Goal: Task Accomplishment & Management: Use online tool/utility

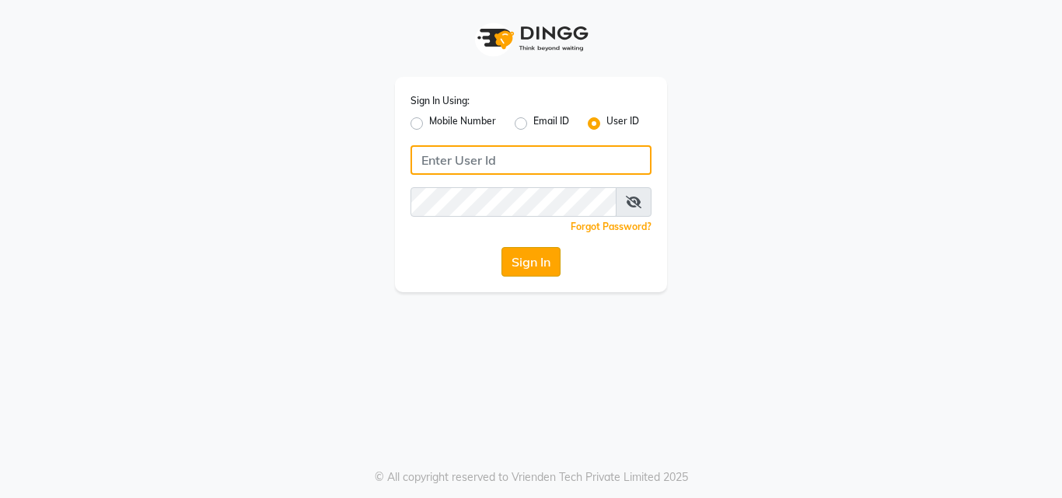
type input "[PERSON_NAME]"
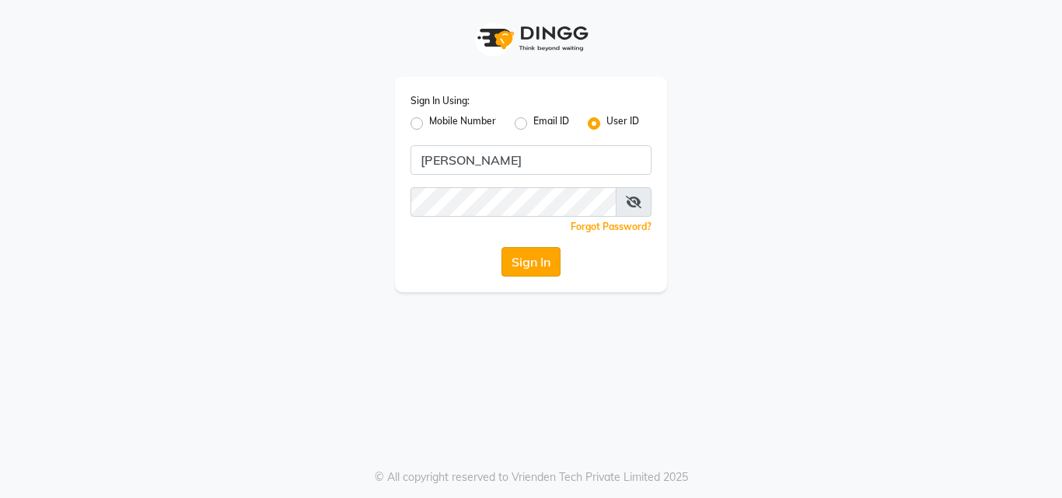
click at [530, 275] on button "Sign In" at bounding box center [530, 262] width 59 height 30
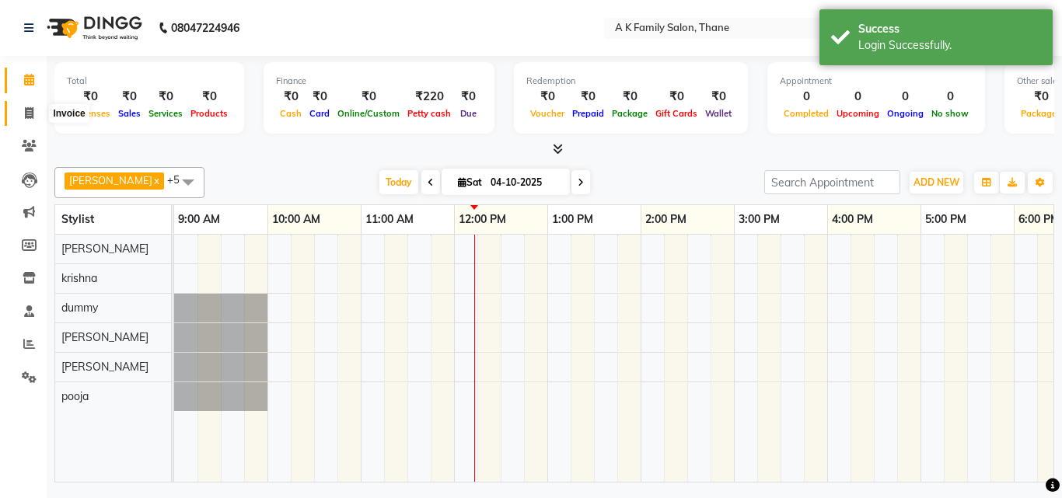
click at [33, 110] on icon at bounding box center [29, 113] width 9 height 12
select select "5033"
select select "service"
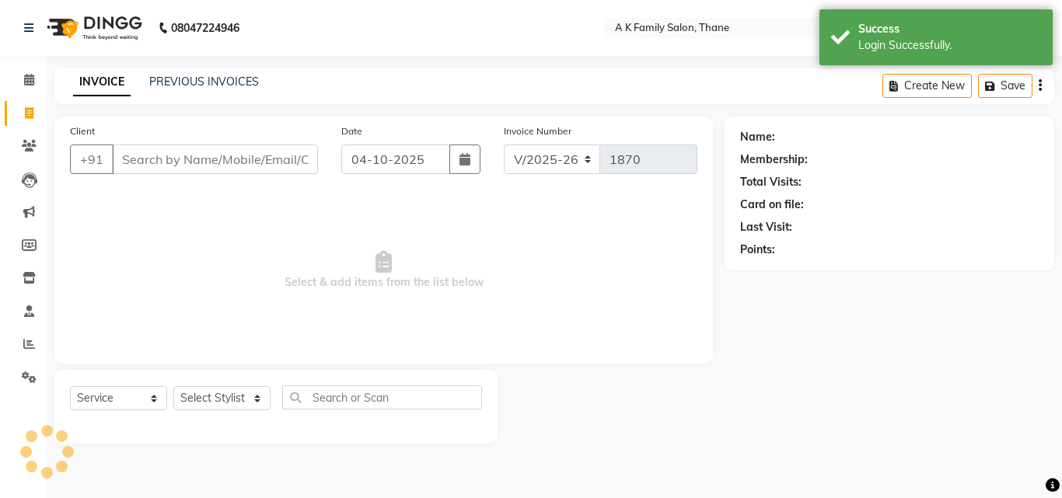
click at [184, 153] on input "Client" at bounding box center [215, 160] width 206 height 30
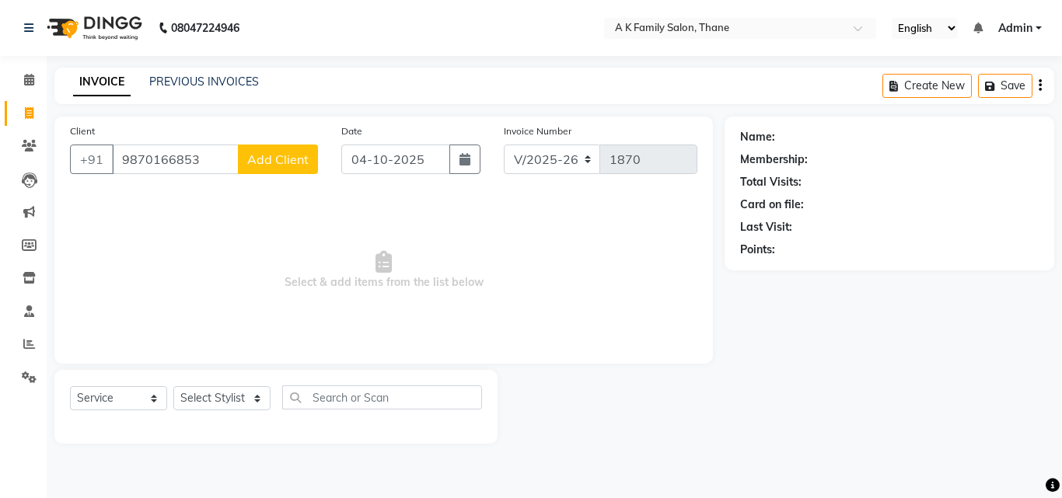
type input "9870166853"
click at [283, 150] on button "Add Client" at bounding box center [278, 160] width 80 height 30
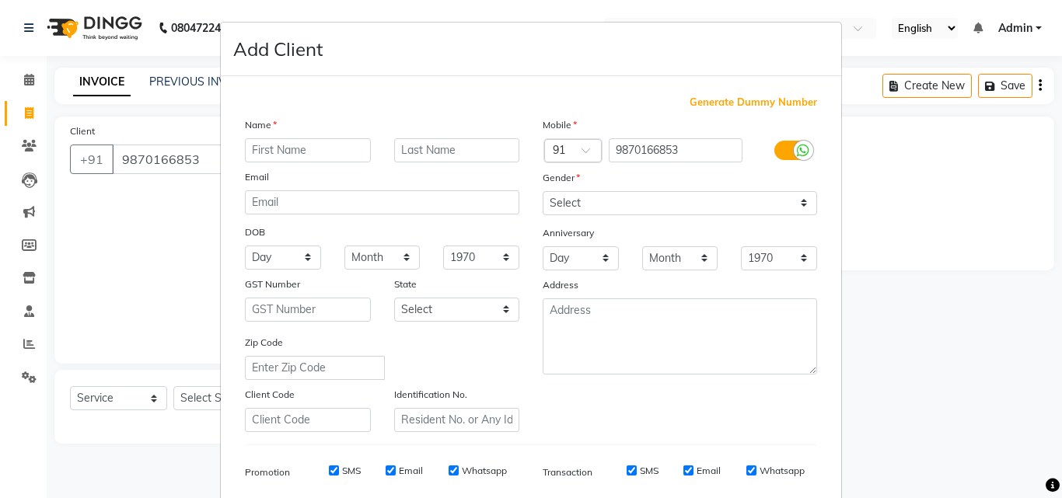
click at [292, 145] on input "text" at bounding box center [308, 150] width 126 height 24
type input "[PERSON_NAME]"
click at [661, 209] on select "Select [DEMOGRAPHIC_DATA] [DEMOGRAPHIC_DATA] Other Prefer Not To Say" at bounding box center [680, 203] width 274 height 24
select select "[DEMOGRAPHIC_DATA]"
click at [543, 191] on select "Select [DEMOGRAPHIC_DATA] [DEMOGRAPHIC_DATA] Other Prefer Not To Say" at bounding box center [680, 203] width 274 height 24
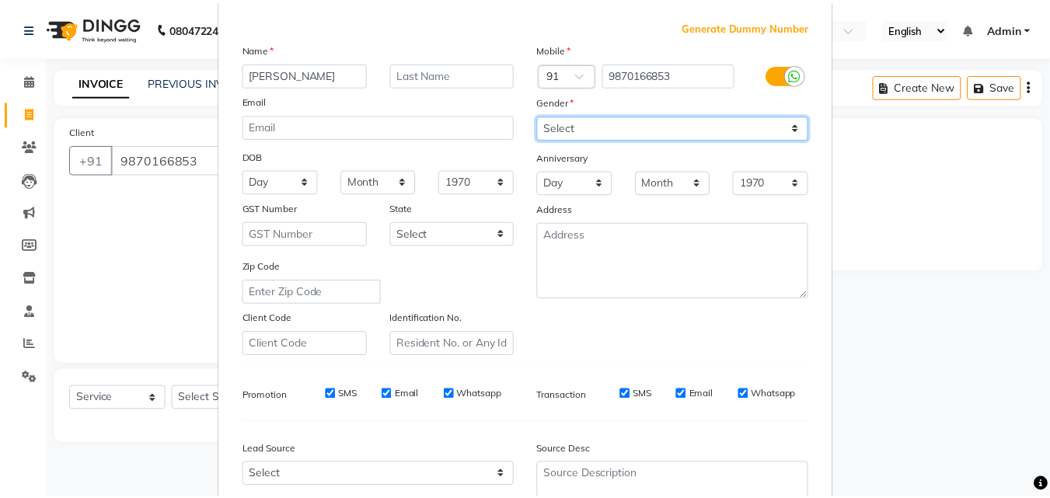
scroll to position [219, 0]
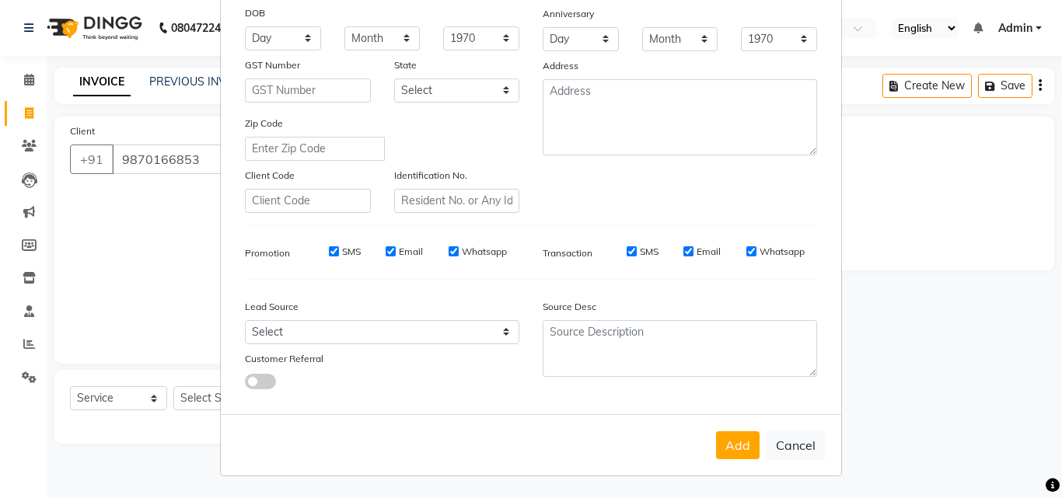
click at [729, 459] on div "Add Cancel" at bounding box center [531, 444] width 620 height 61
click at [729, 454] on button "Add" at bounding box center [738, 445] width 44 height 28
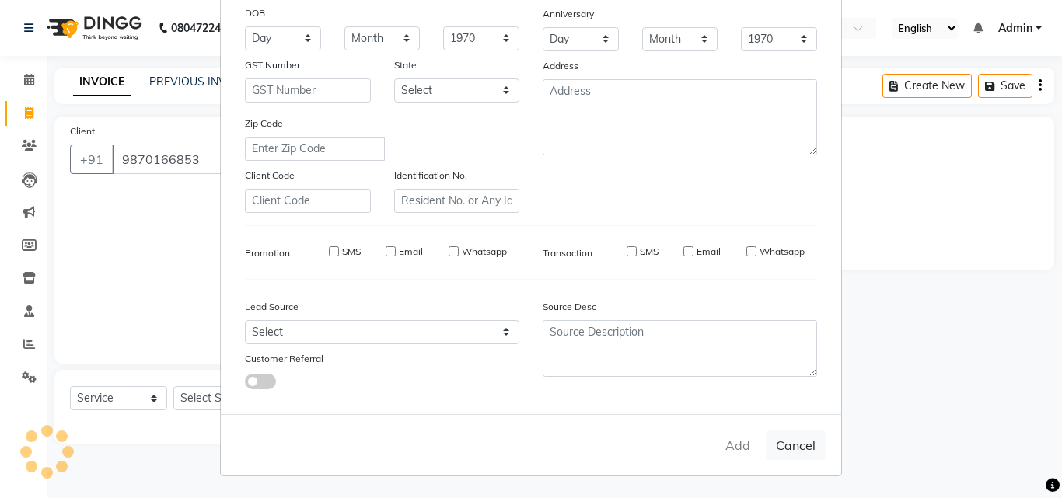
select select
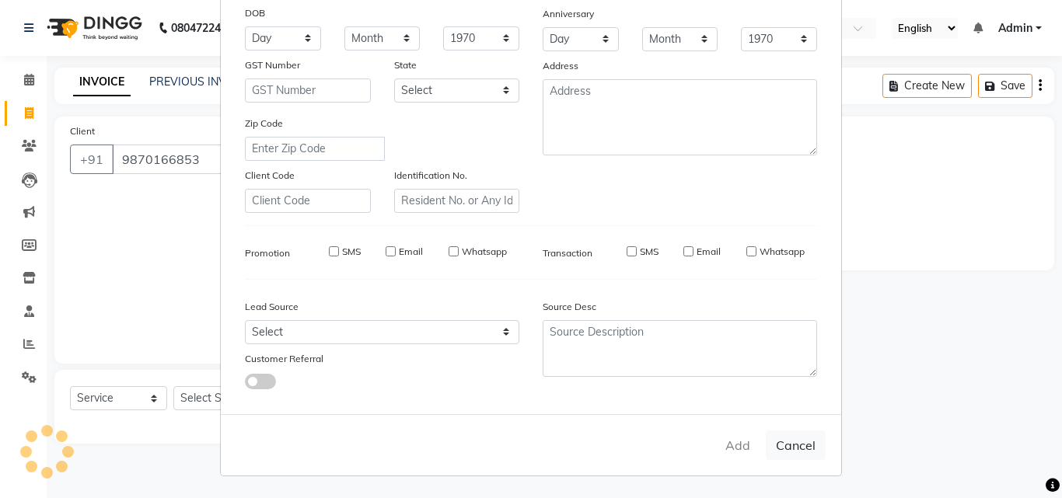
select select
checkbox input "false"
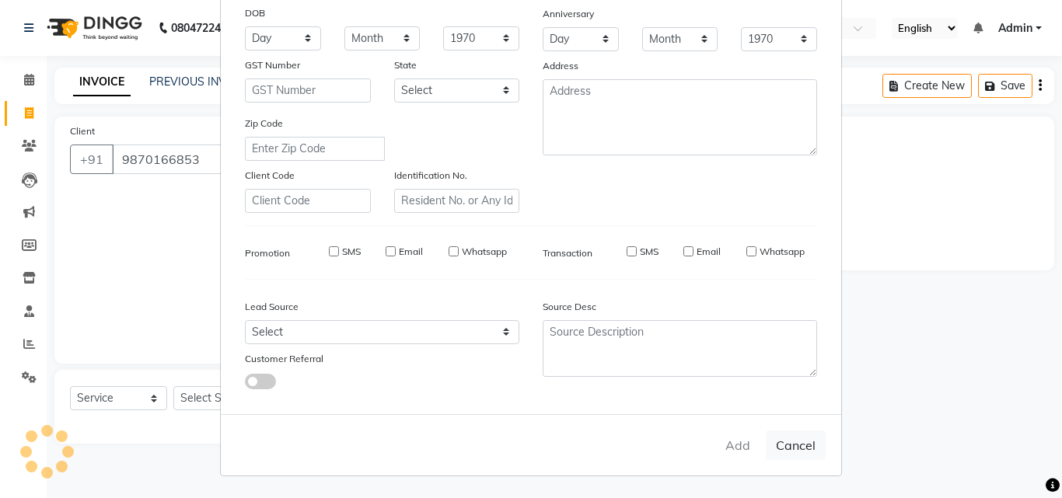
checkbox input "false"
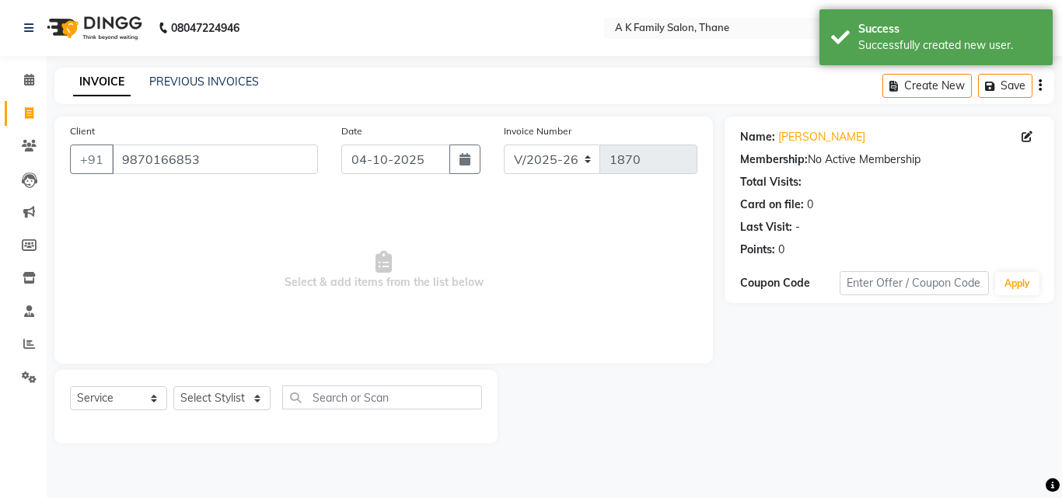
click at [228, 411] on div "Select Service Product Membership Package Voucher Prepaid Gift Card Select Styl…" at bounding box center [276, 404] width 412 height 37
click at [223, 386] on select "Select Stylist [PERSON_NAME] [PERSON_NAME] pooja [PERSON_NAME]" at bounding box center [221, 398] width 97 height 24
select select "32477"
click at [173, 386] on select "Select Stylist [PERSON_NAME] [PERSON_NAME] pooja [PERSON_NAME]" at bounding box center [221, 398] width 97 height 24
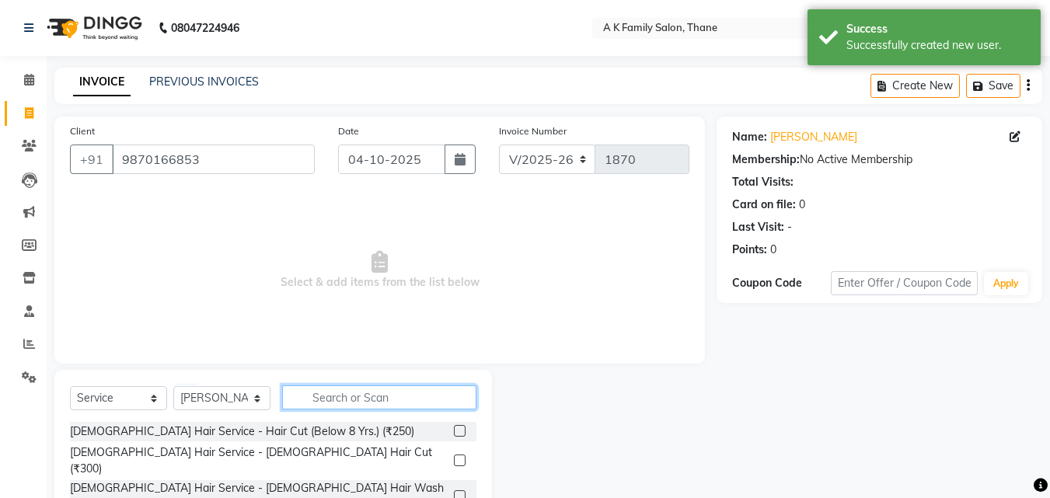
click at [320, 396] on input "text" at bounding box center [379, 398] width 194 height 24
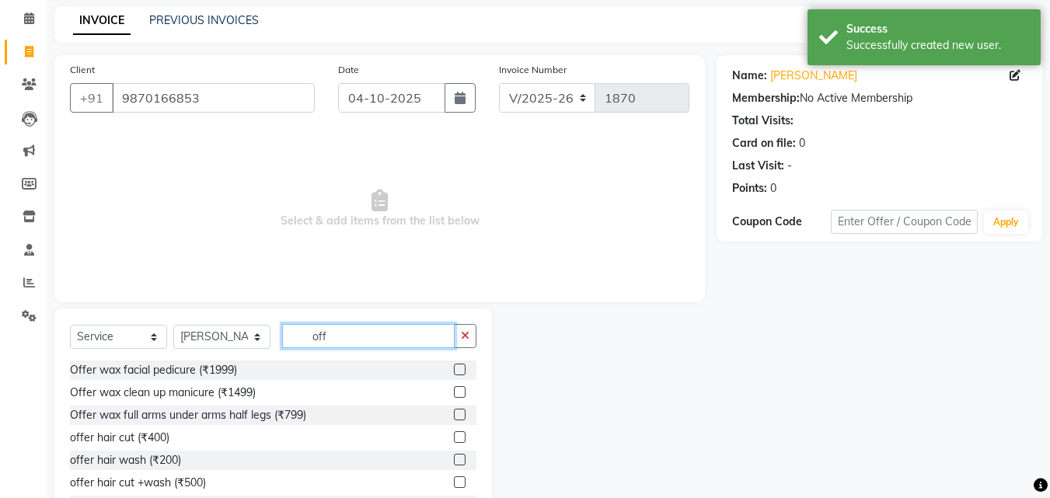
scroll to position [124, 0]
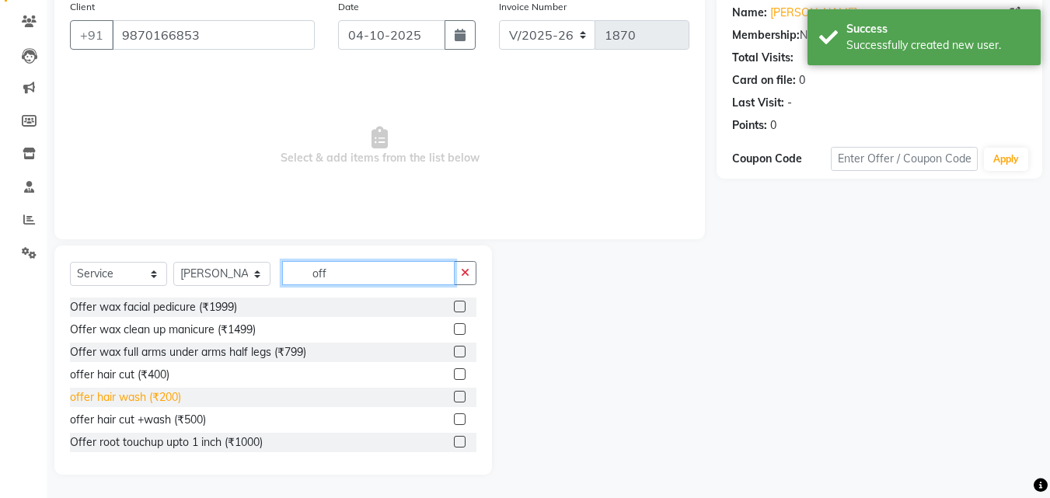
type input "off"
click at [164, 396] on div "offer hair wash (₹200)" at bounding box center [125, 397] width 111 height 16
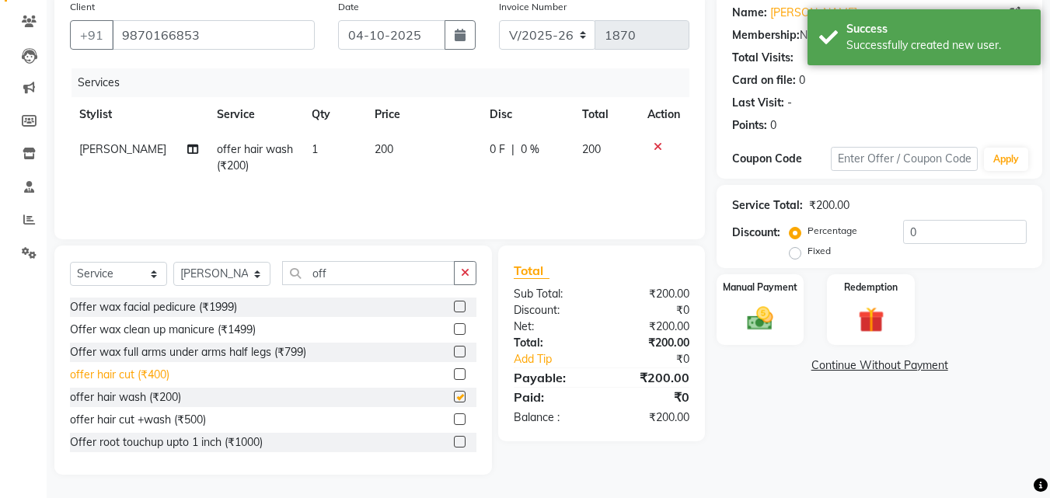
checkbox input "false"
click at [149, 374] on div "offer hair cut (₹400)" at bounding box center [119, 375] width 99 height 16
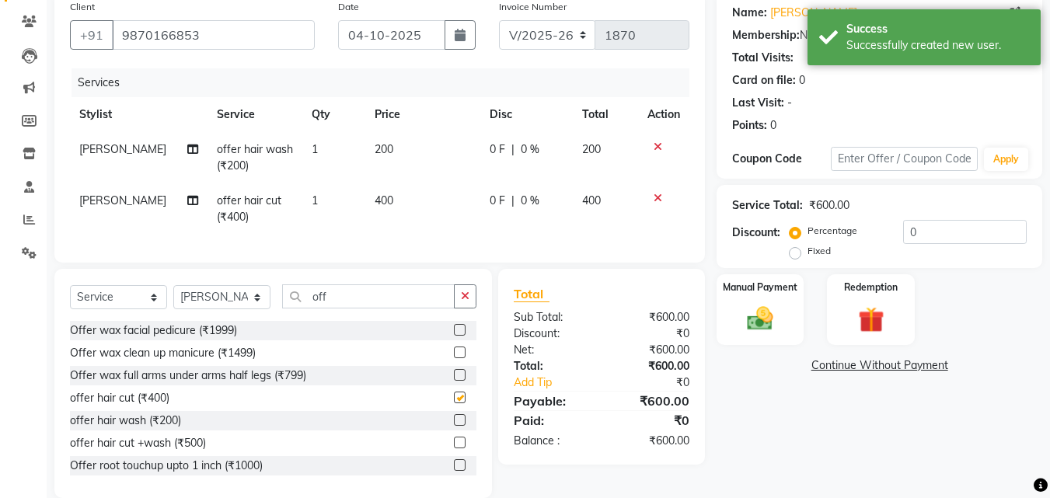
checkbox input "false"
click at [396, 170] on td "200" at bounding box center [422, 157] width 115 height 51
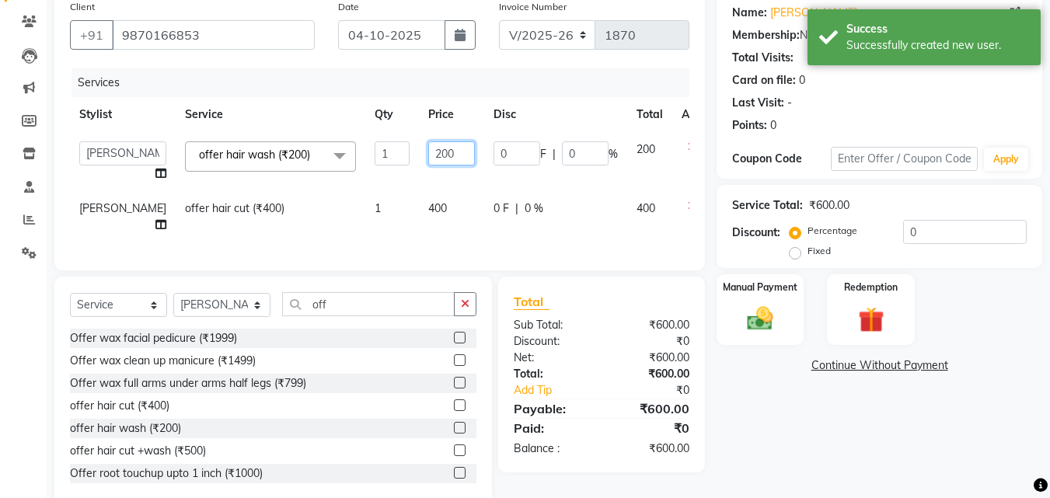
click at [428, 163] on input "200" at bounding box center [451, 153] width 47 height 24
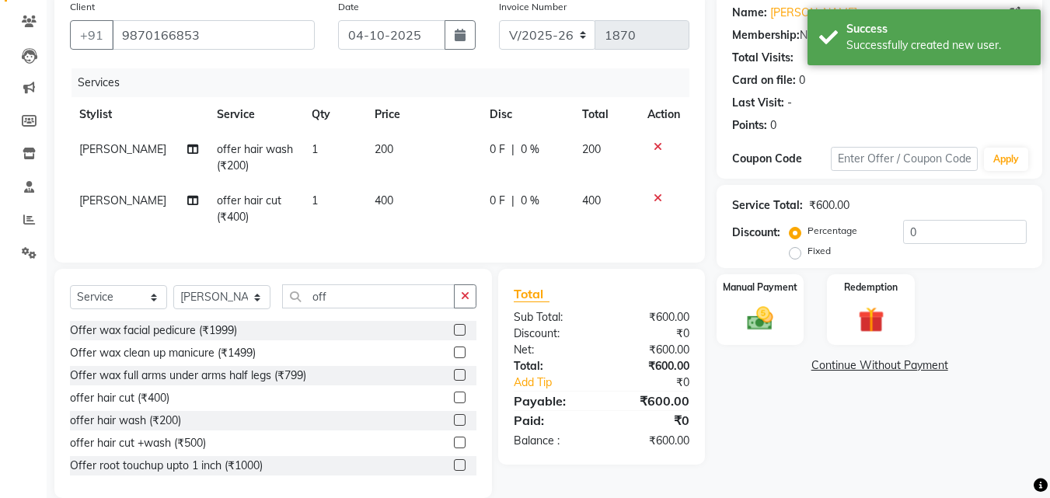
drag, startPoint x: 385, startPoint y: 218, endPoint x: 396, endPoint y: 217, distance: 11.0
click at [396, 217] on td "400" at bounding box center [422, 208] width 115 height 51
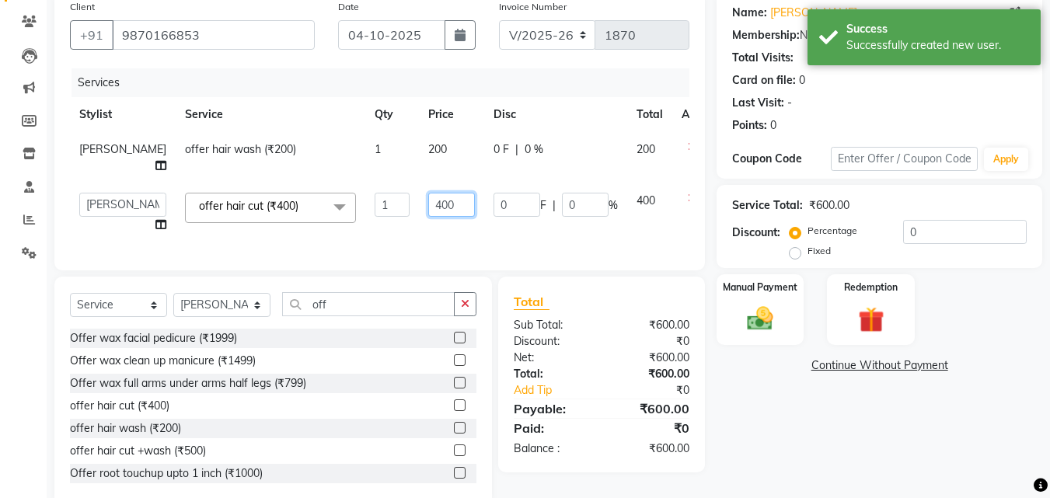
click at [428, 214] on input "400" at bounding box center [451, 205] width 47 height 24
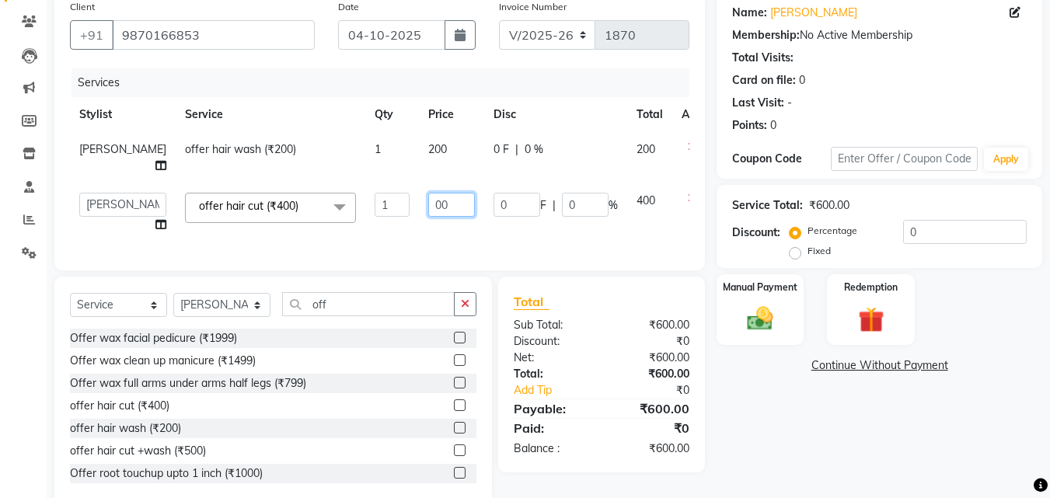
type input "300"
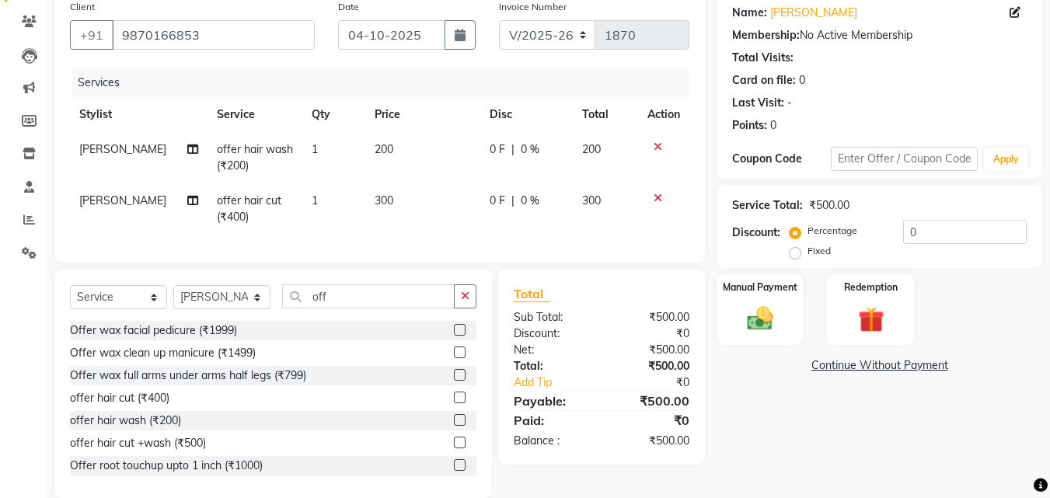
click at [75, 204] on td "[PERSON_NAME]" at bounding box center [139, 208] width 138 height 51
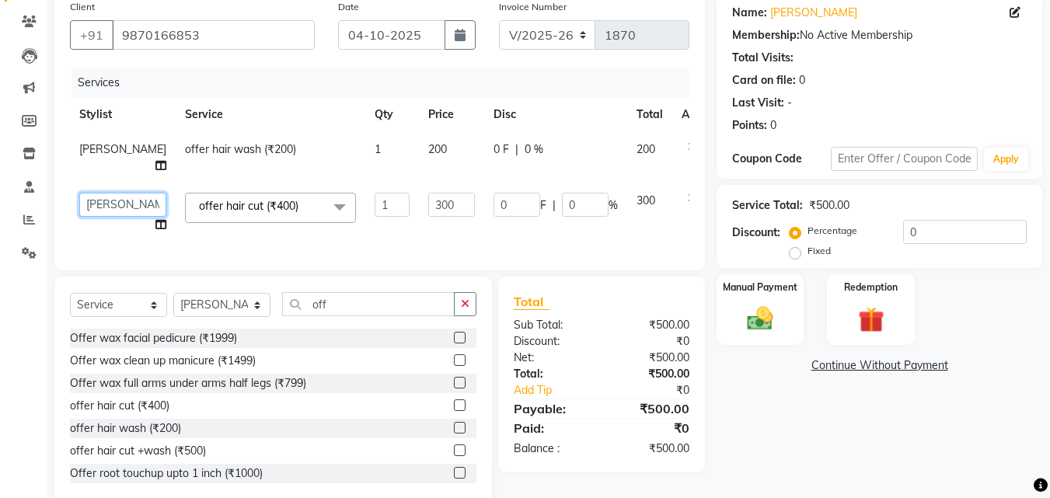
click at [80, 204] on select "[PERSON_NAME] [PERSON_NAME] pooja [PERSON_NAME]" at bounding box center [122, 205] width 87 height 24
click at [92, 160] on td "[PERSON_NAME]" at bounding box center [123, 157] width 106 height 51
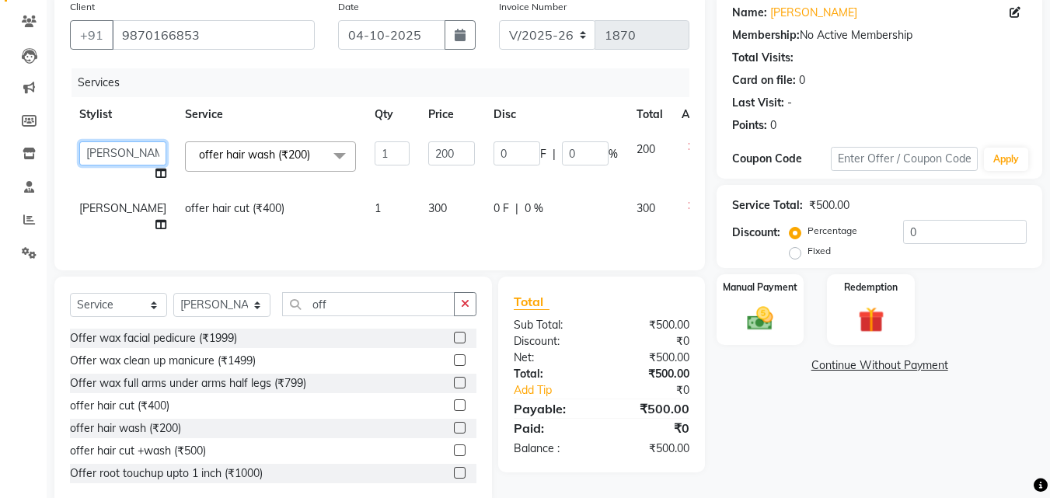
click at [92, 155] on select "[PERSON_NAME] [PERSON_NAME] pooja [PERSON_NAME]" at bounding box center [122, 153] width 87 height 24
select select "62227"
click at [426, 221] on td "300" at bounding box center [451, 216] width 65 height 51
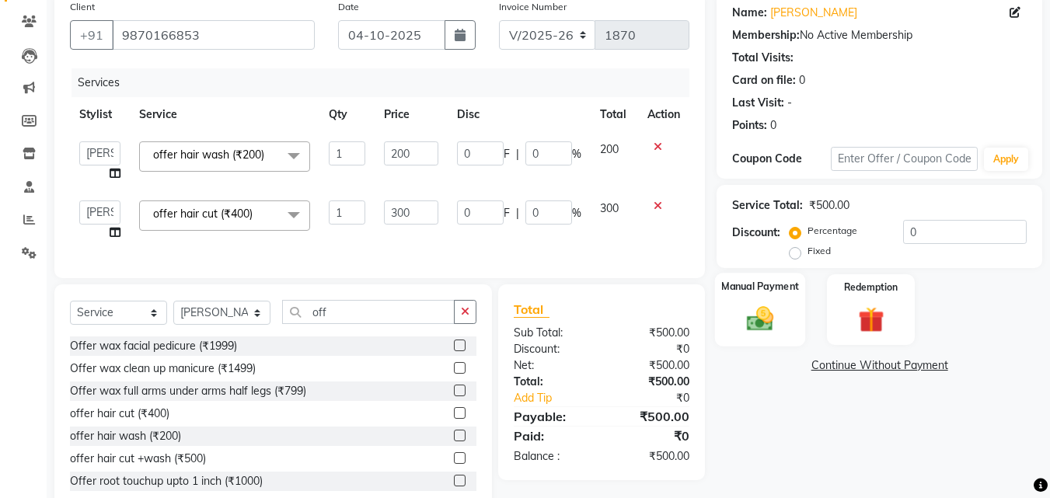
click at [770, 334] on img at bounding box center [760, 318] width 44 height 31
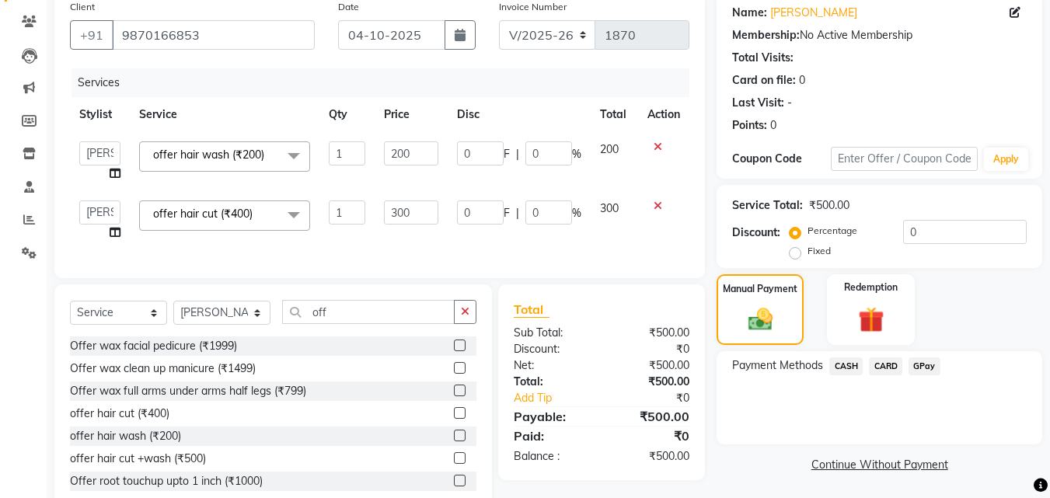
click at [933, 376] on div "GPay" at bounding box center [921, 368] width 38 height 21
click at [933, 374] on span "GPay" at bounding box center [925, 367] width 32 height 18
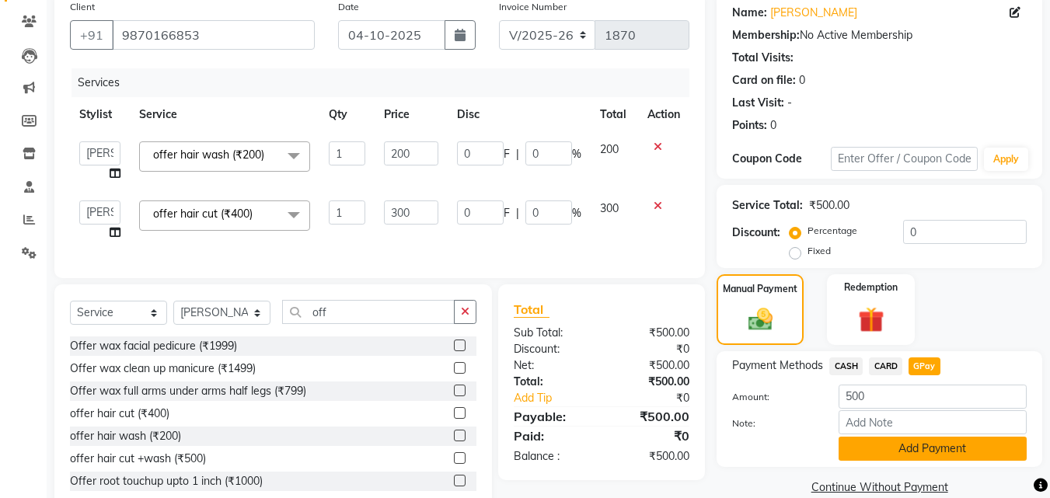
click at [995, 460] on button "Add Payment" at bounding box center [933, 449] width 188 height 24
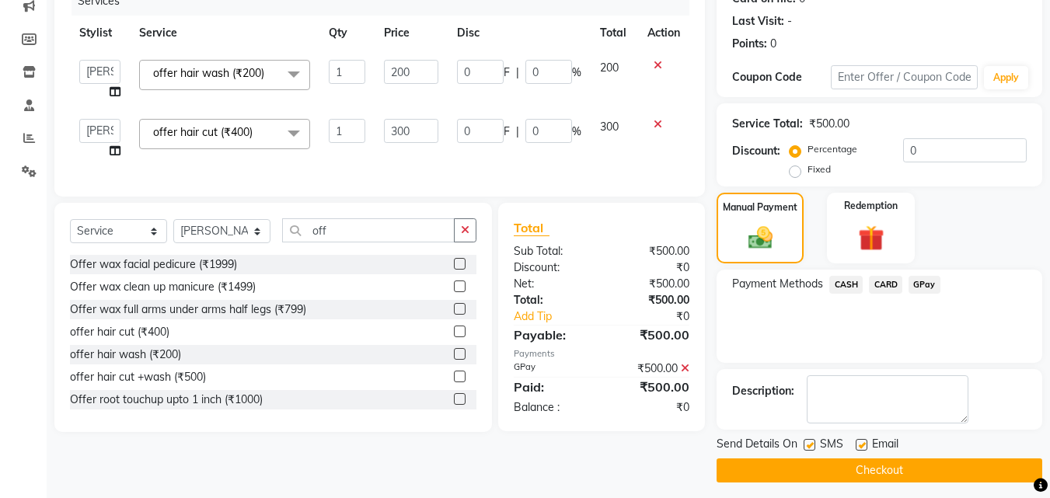
scroll to position [214, 0]
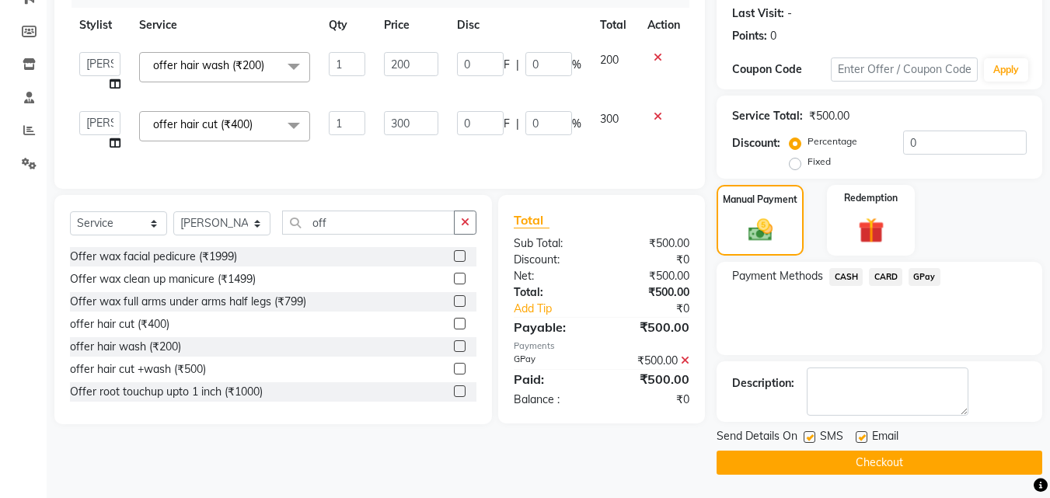
click at [928, 472] on button "Checkout" at bounding box center [880, 463] width 326 height 24
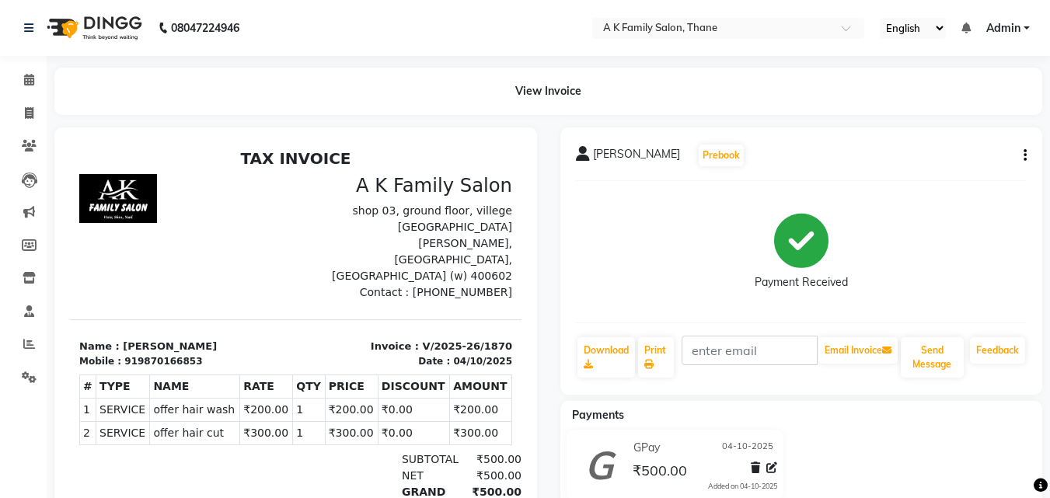
scroll to position [104, 0]
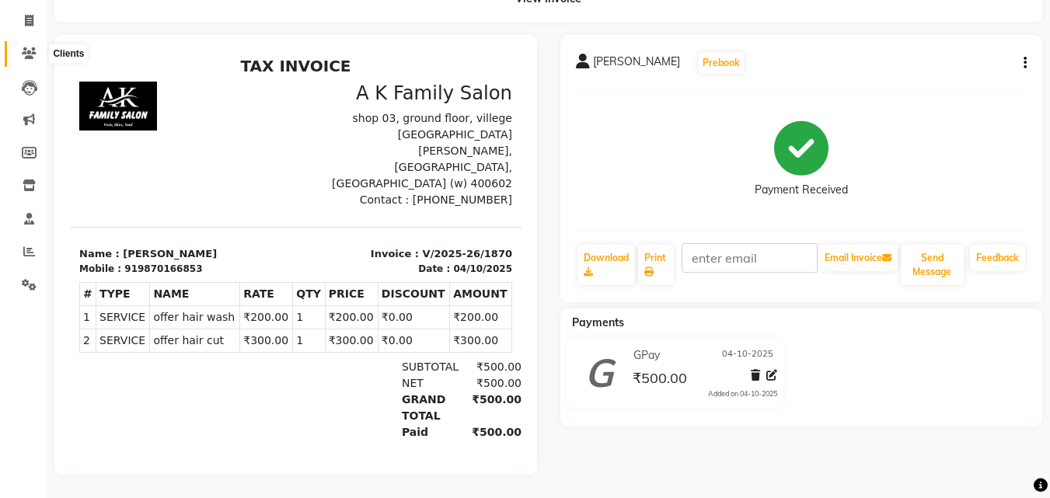
click at [30, 47] on span at bounding box center [29, 54] width 27 height 18
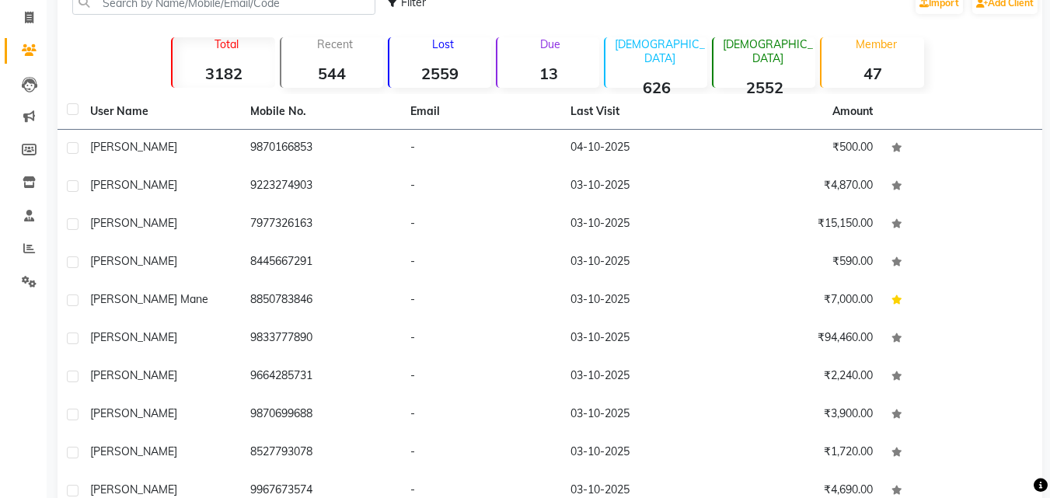
scroll to position [104, 0]
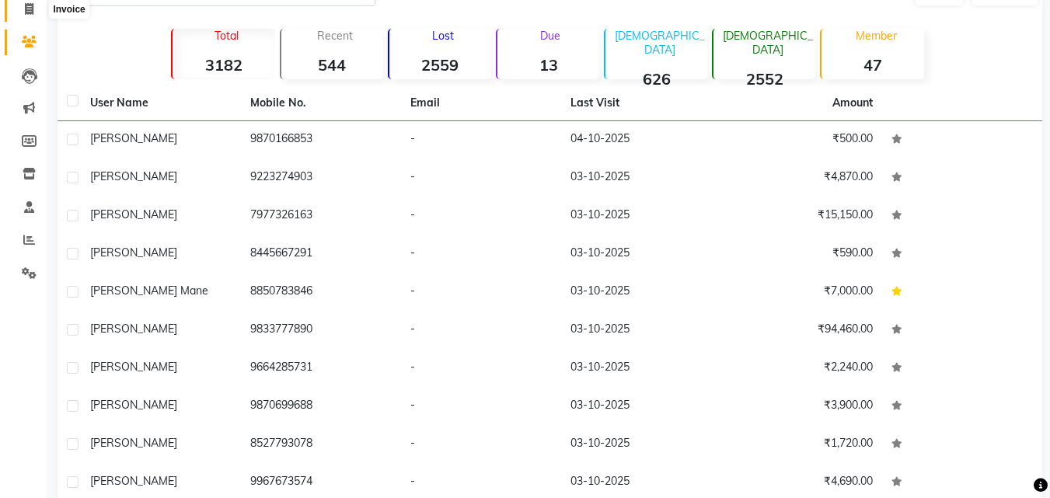
click at [36, 8] on span at bounding box center [29, 10] width 27 height 18
select select "5033"
select select "service"
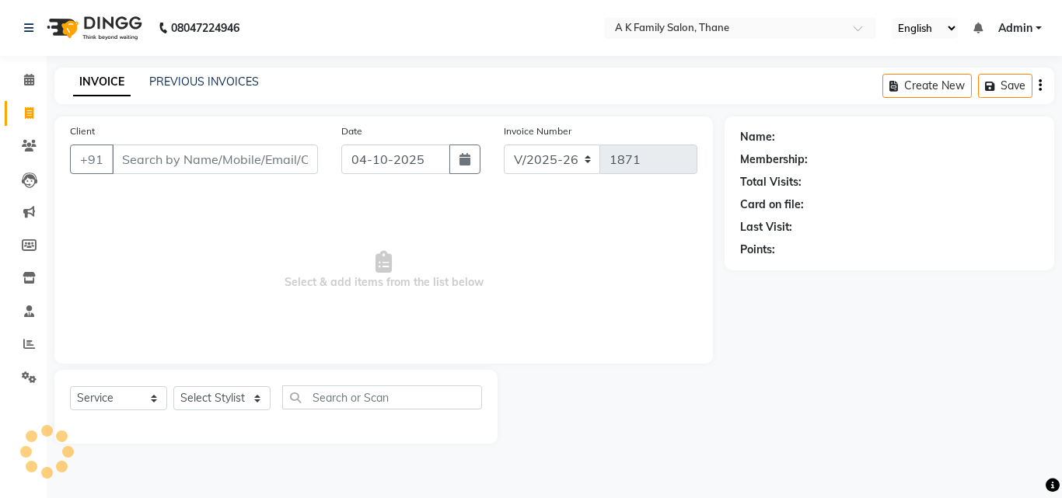
click at [234, 159] on input "Client" at bounding box center [215, 160] width 206 height 30
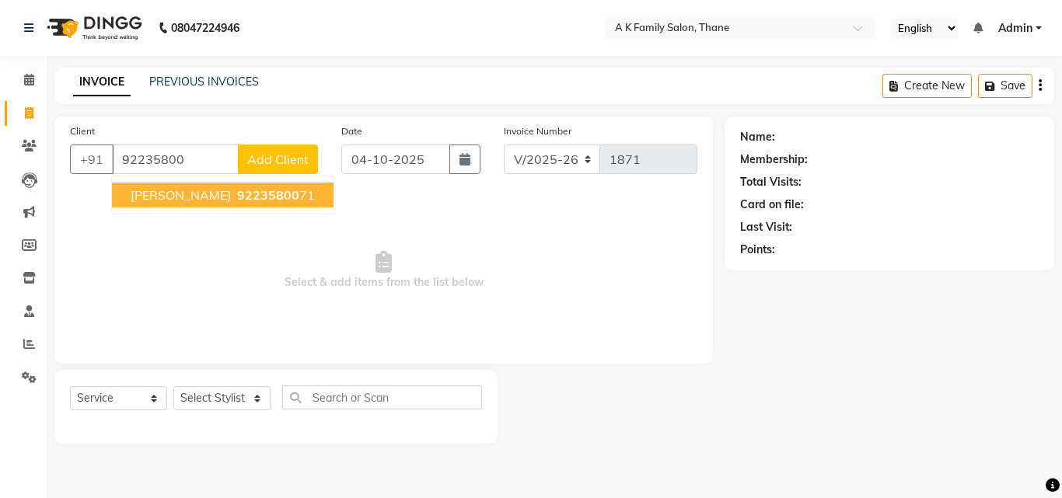
click at [237, 189] on span "92235800" at bounding box center [268, 195] width 62 height 16
type input "9223580071"
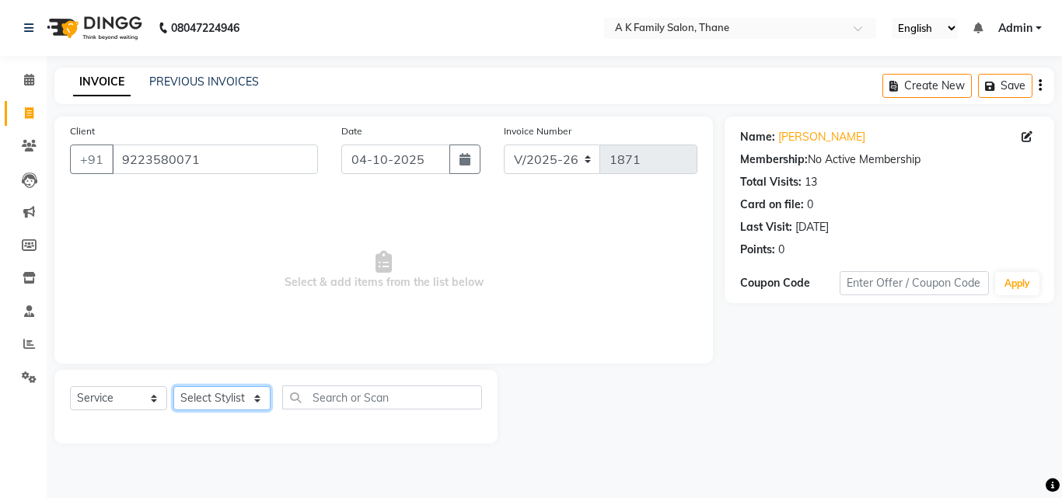
click at [227, 386] on select "Select Stylist [PERSON_NAME] [PERSON_NAME] pooja [PERSON_NAME]" at bounding box center [221, 398] width 97 height 24
select select "32477"
click at [173, 386] on select "Select Stylist [PERSON_NAME] [PERSON_NAME] pooja [PERSON_NAME]" at bounding box center [221, 398] width 97 height 24
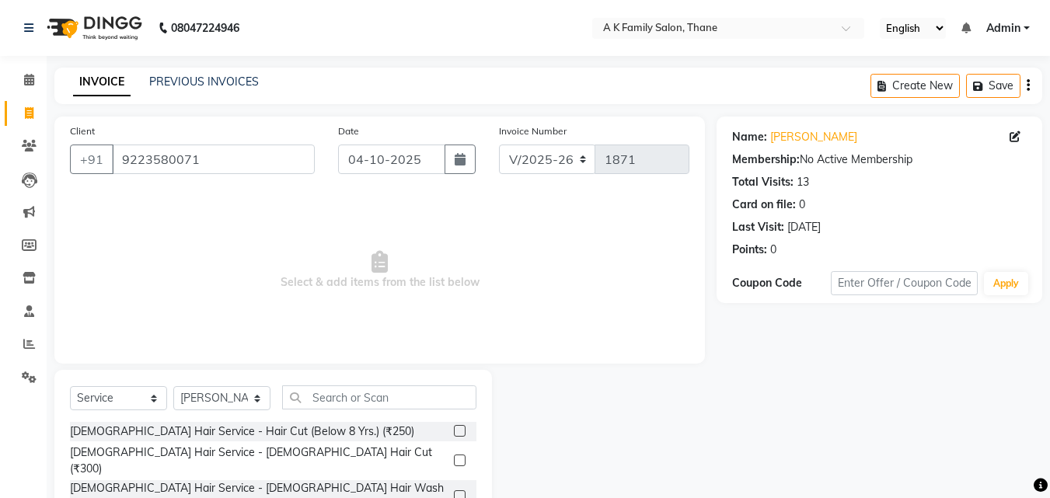
click at [270, 440] on div "[DEMOGRAPHIC_DATA] Hair Service - Hair Cut (Below 8 Yrs.) (₹250)" at bounding box center [273, 431] width 406 height 19
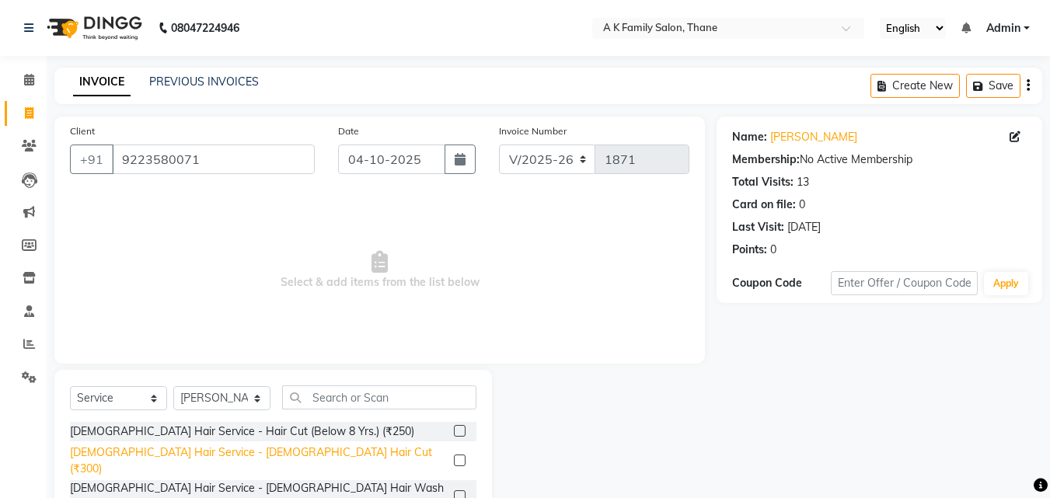
click at [263, 449] on div "[DEMOGRAPHIC_DATA] Hair Service - [DEMOGRAPHIC_DATA] Hair Cut (₹300)" at bounding box center [259, 461] width 378 height 33
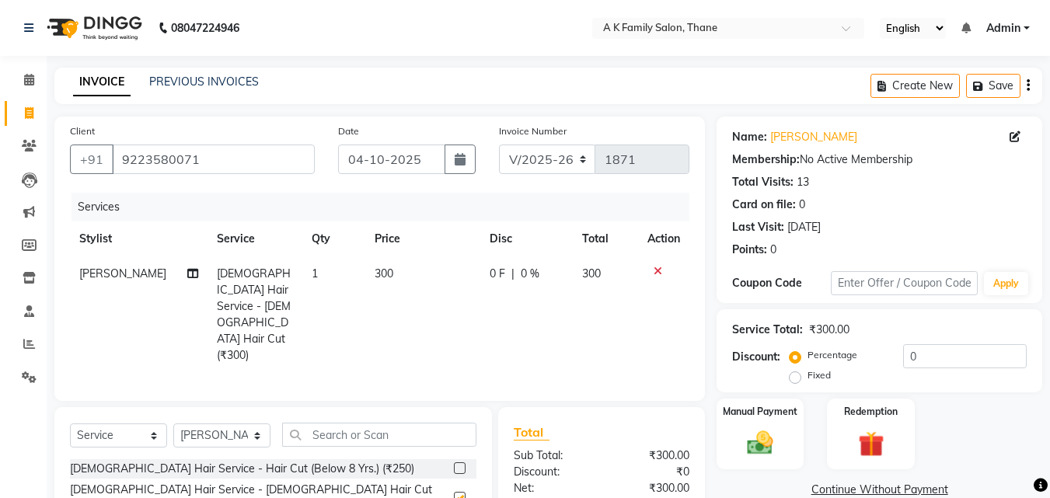
checkbox input "false"
click at [383, 295] on td "300" at bounding box center [422, 314] width 115 height 117
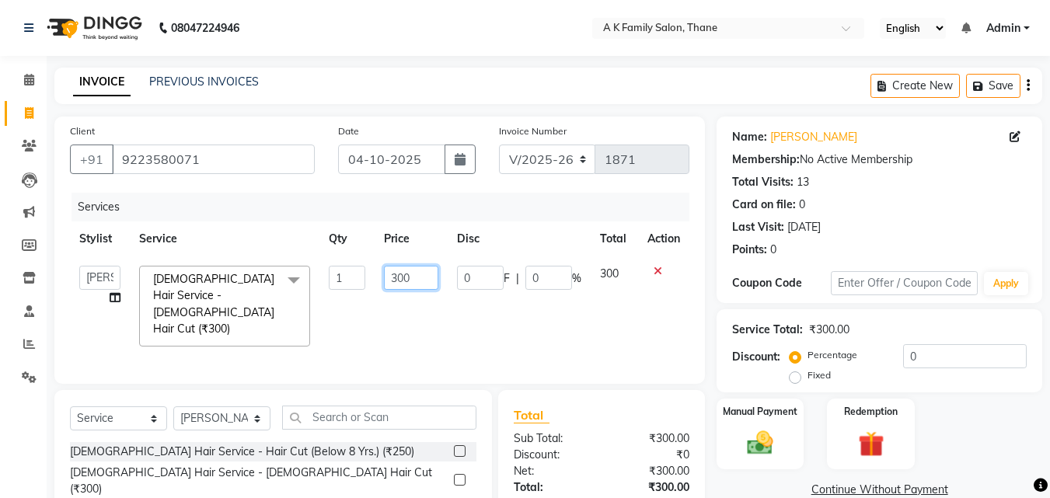
click at [392, 285] on input "300" at bounding box center [411, 278] width 54 height 24
type input "3"
type input "250"
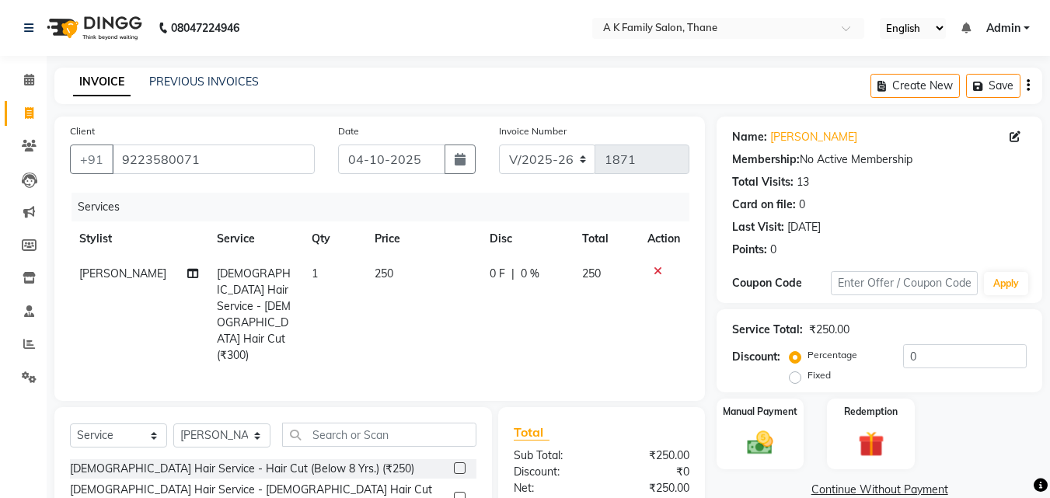
click at [429, 316] on td "250" at bounding box center [422, 314] width 115 height 117
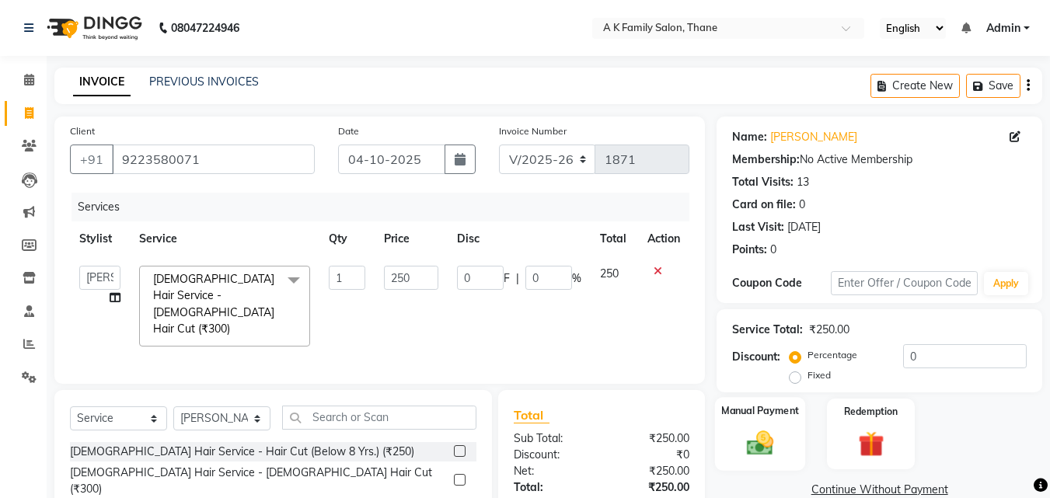
click at [785, 443] on div "Manual Payment" at bounding box center [760, 434] width 91 height 74
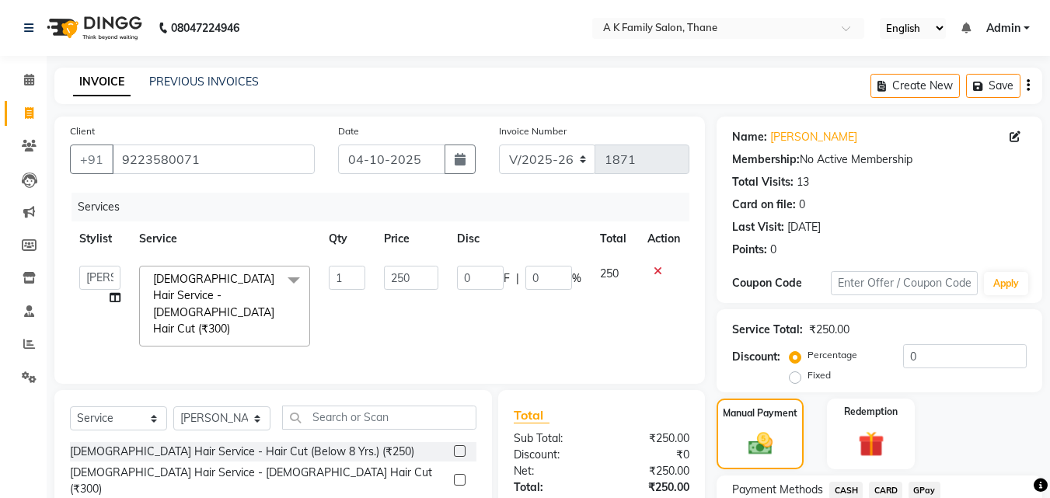
scroll to position [126, 0]
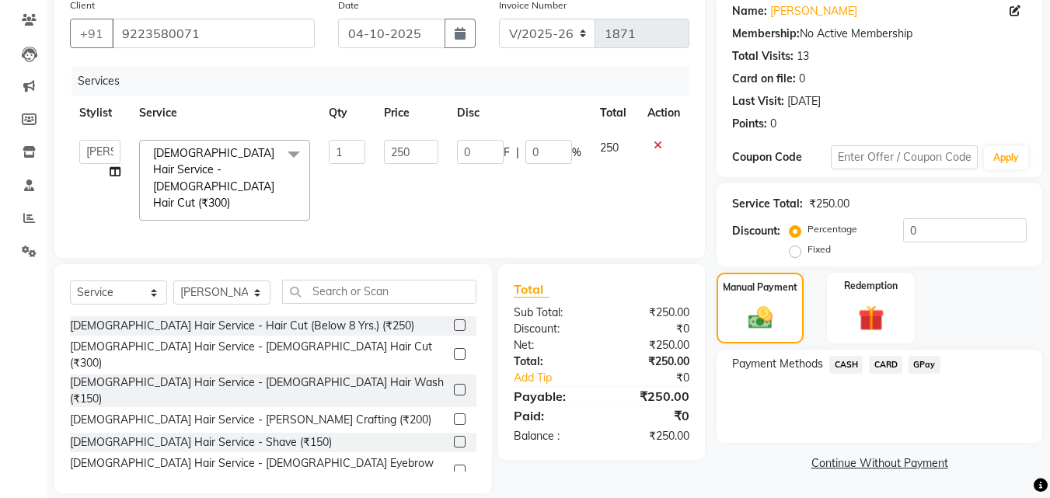
click at [913, 373] on span "GPay" at bounding box center [925, 365] width 32 height 18
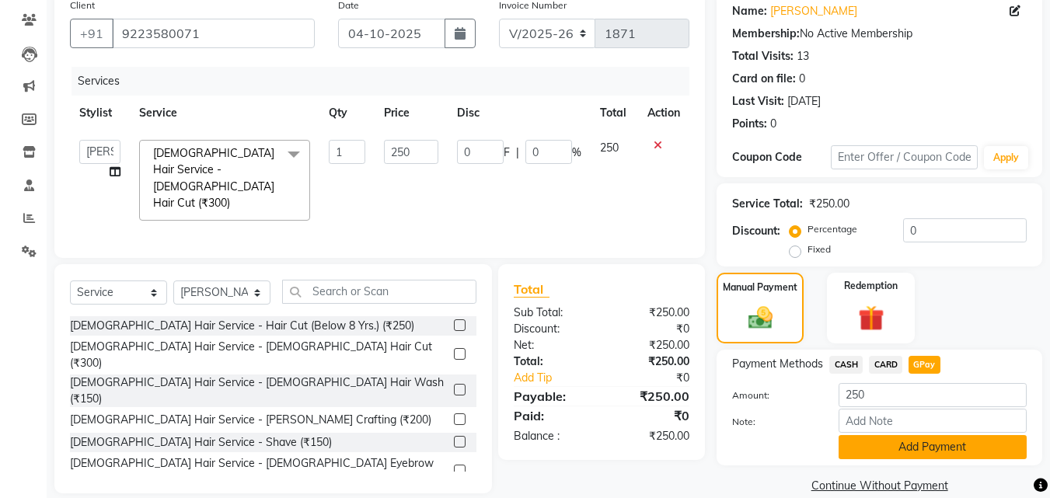
click at [923, 450] on button "Add Payment" at bounding box center [933, 447] width 188 height 24
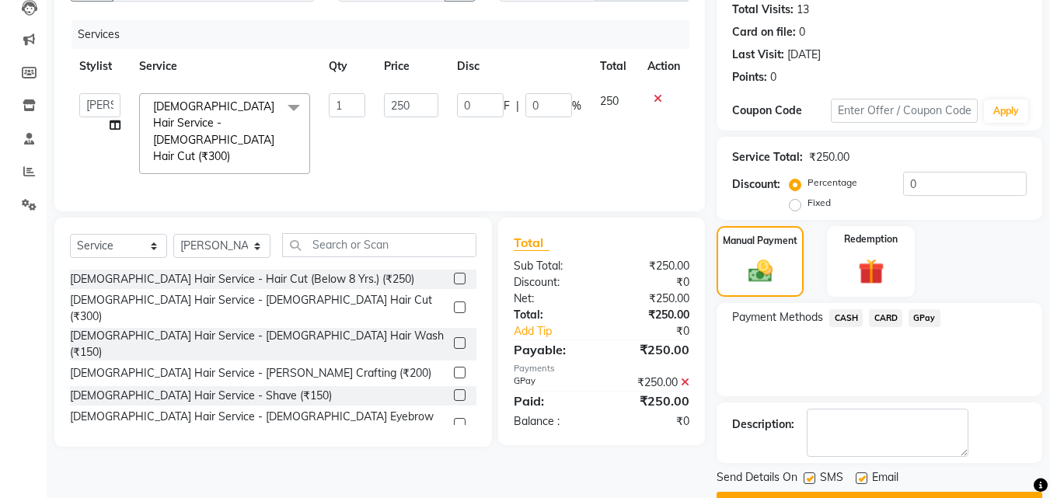
scroll to position [214, 0]
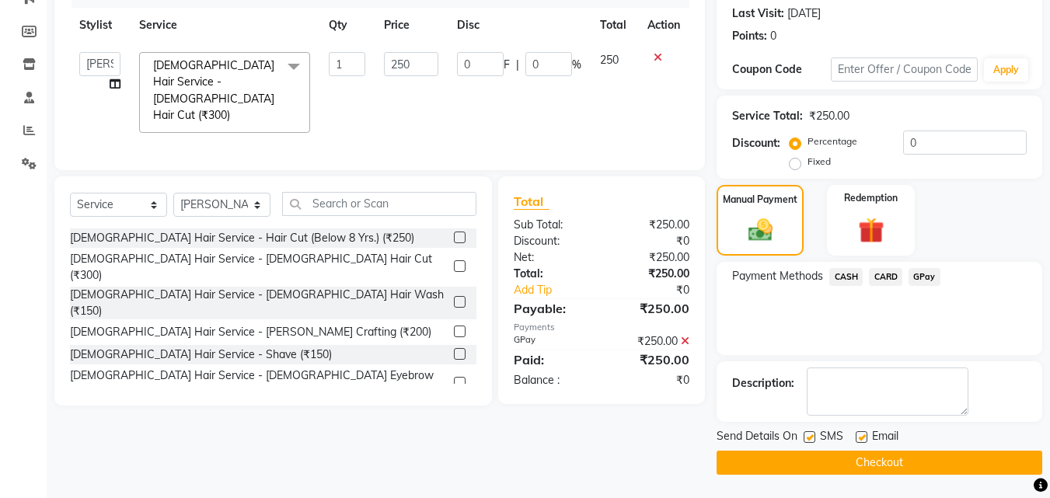
click at [944, 471] on button "Checkout" at bounding box center [880, 463] width 326 height 24
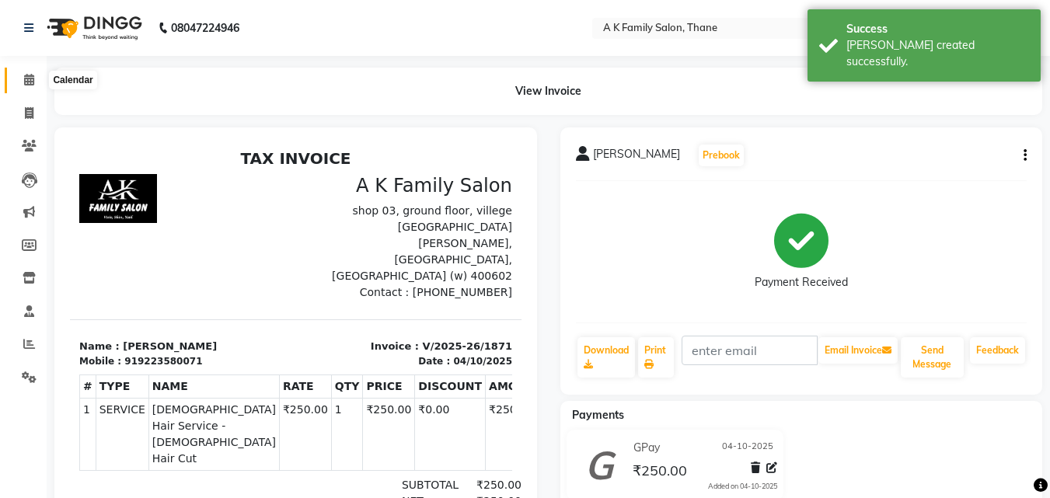
click at [38, 75] on span at bounding box center [29, 81] width 27 height 18
